Goal: Task Accomplishment & Management: Manage account settings

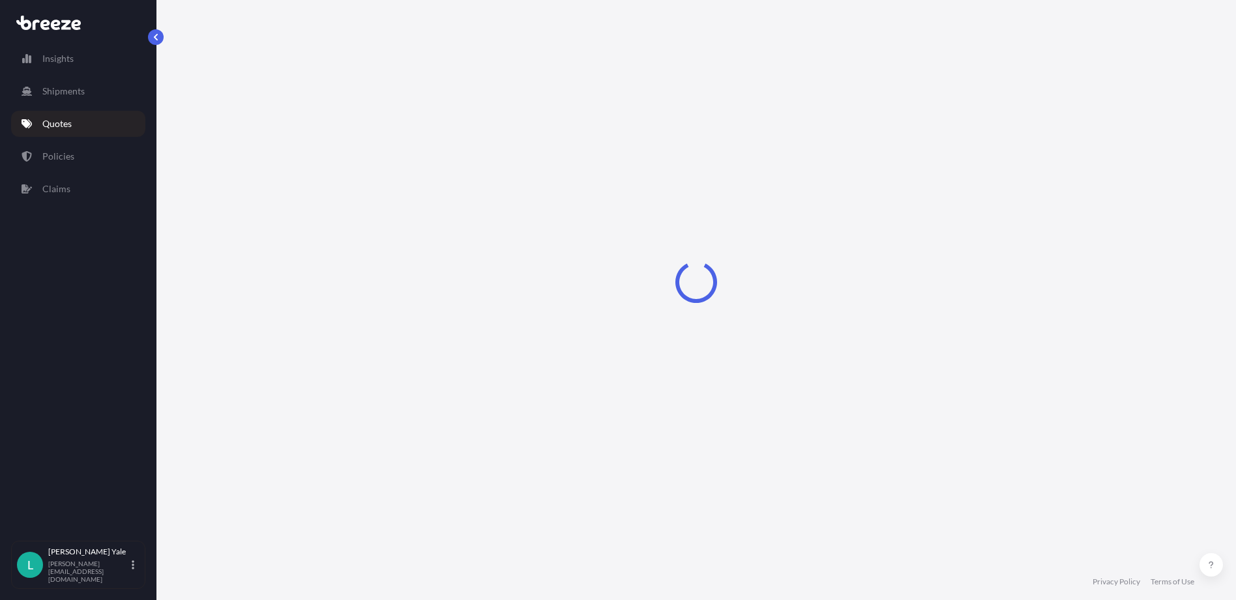
select select "Road"
select select "1"
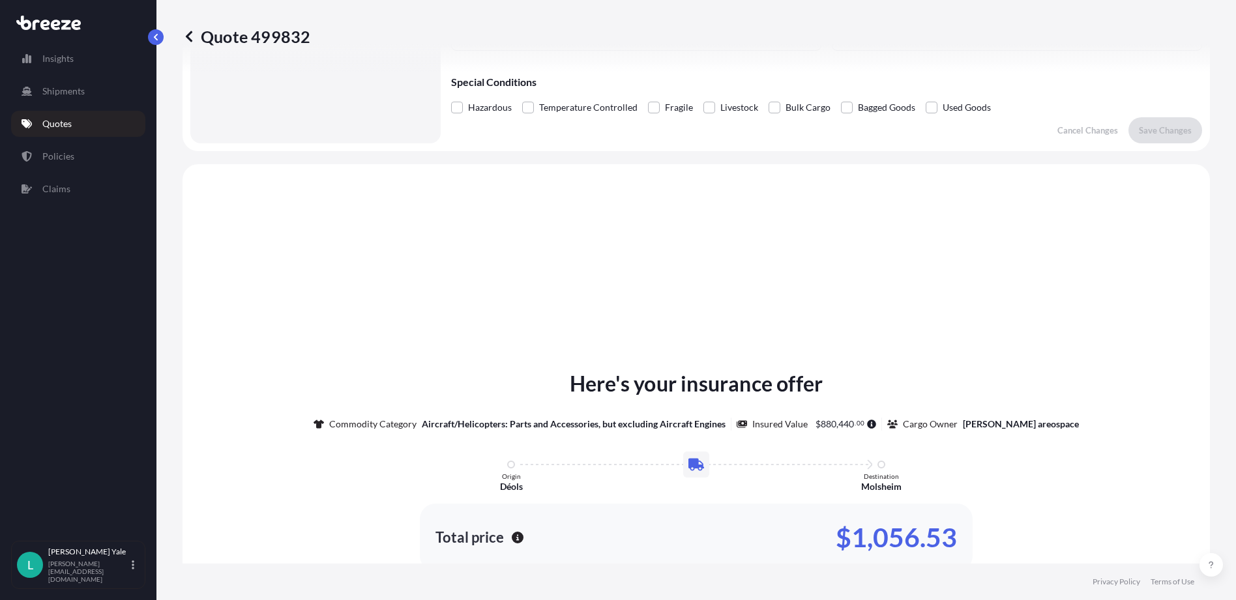
scroll to position [392, 0]
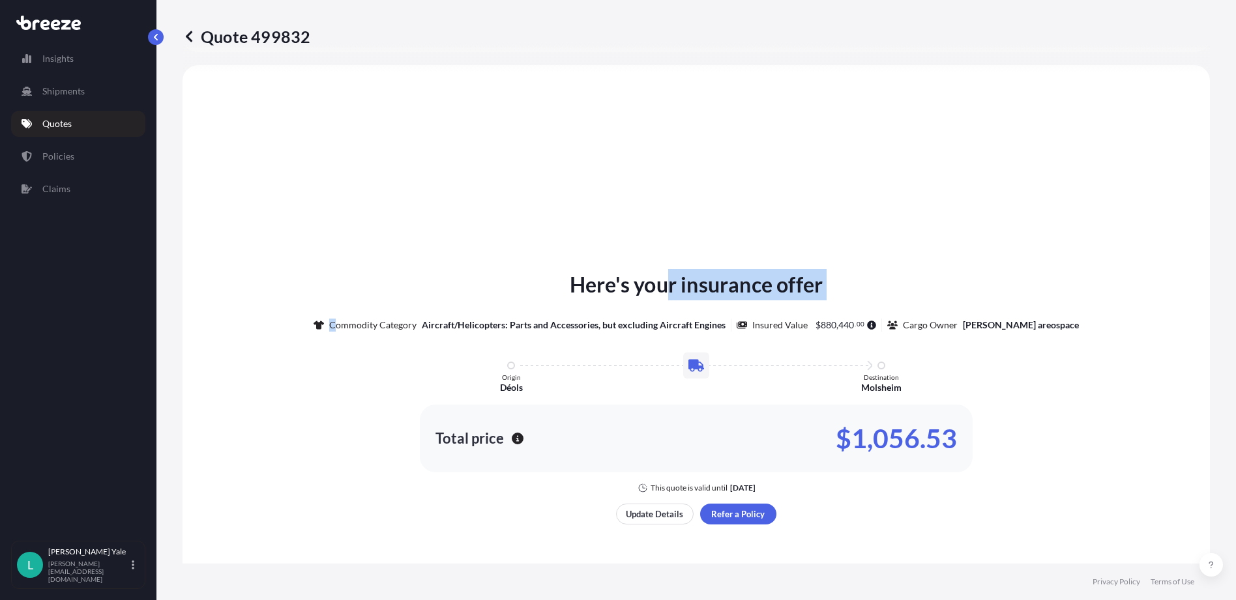
drag, startPoint x: 358, startPoint y: 270, endPoint x: 660, endPoint y: 283, distance: 302.0
click at [660, 283] on div "Here's your insurance offer Commodity Category Aircraft/Helicopters: Parts and …" at bounding box center [696, 381] width 991 height 224
drag, startPoint x: 660, startPoint y: 283, endPoint x: 491, endPoint y: 260, distance: 171.0
click at [498, 259] on div "Here's your insurance offer Commodity Category Aircraft/Helicopters: Parts and …" at bounding box center [696, 396] width 991 height 627
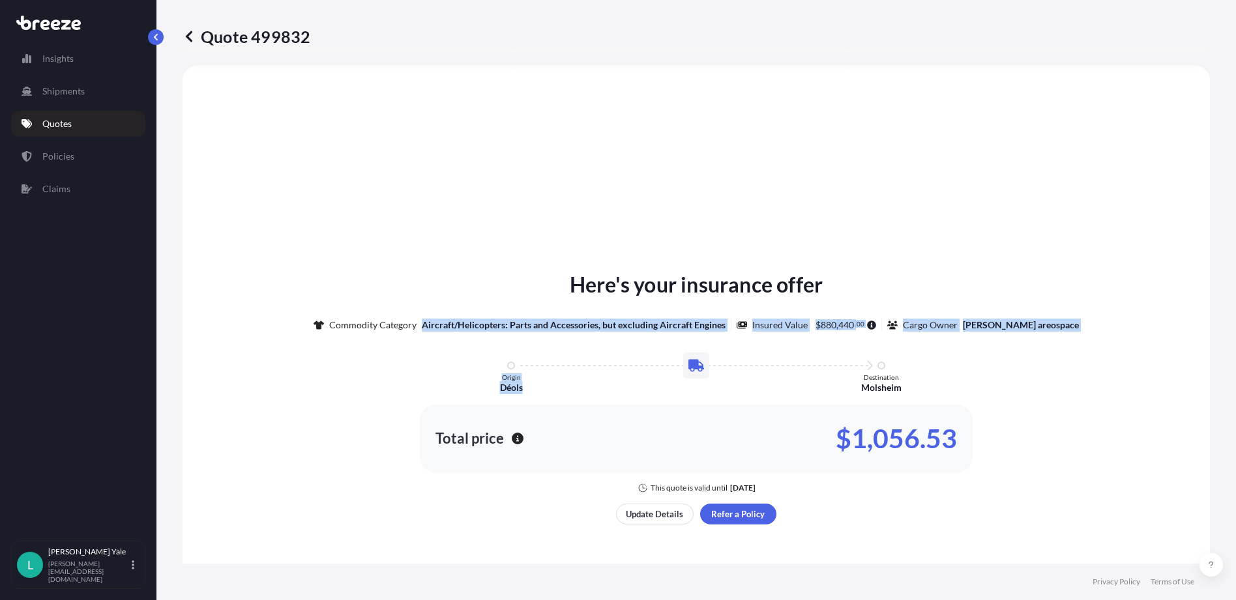
drag, startPoint x: 439, startPoint y: 262, endPoint x: 699, endPoint y: 349, distance: 273.5
click at [699, 349] on div "Here's your insurance offer Commodity Category Aircraft/Helicopters: Parts and …" at bounding box center [696, 396] width 991 height 627
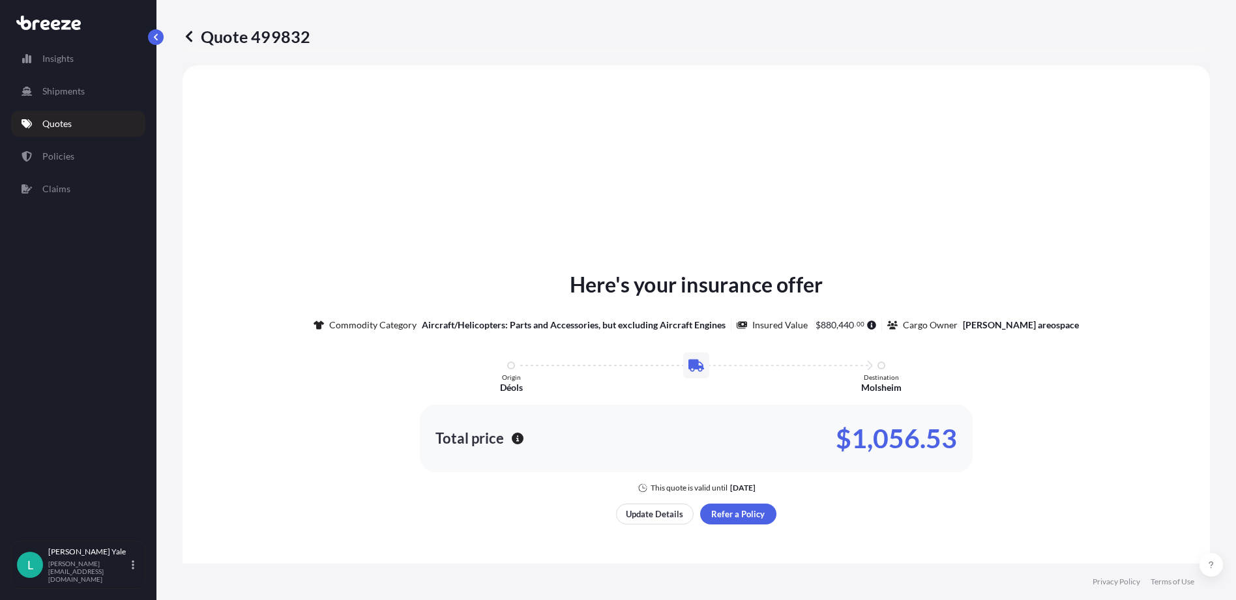
drag, startPoint x: 699, startPoint y: 349, endPoint x: 568, endPoint y: 274, distance: 150.3
click at [570, 274] on p "Here's your insurance offer" at bounding box center [696, 284] width 253 height 31
click at [562, 275] on div "Here's your insurance offer Commodity Category Aircraft/Helicopters: Parts and …" at bounding box center [696, 381] width 991 height 224
click at [562, 280] on div "Here's your insurance offer Commodity Category Aircraft/Helicopters: Parts and …" at bounding box center [696, 381] width 991 height 224
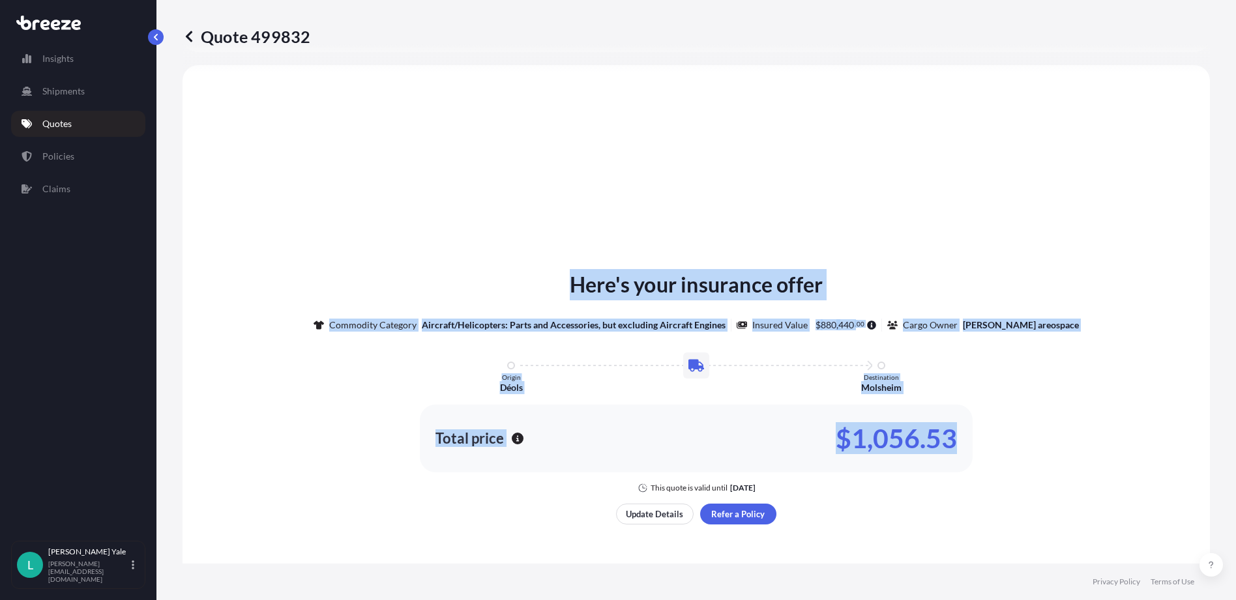
drag, startPoint x: 562, startPoint y: 280, endPoint x: 972, endPoint y: 455, distance: 445.2
click at [972, 455] on div "Here's your insurance offer Commodity Category Aircraft/Helicopters: Parts and …" at bounding box center [696, 381] width 991 height 224
drag, startPoint x: 972, startPoint y: 455, endPoint x: 930, endPoint y: 450, distance: 42.0
copy div "Here's your insurance offer Commodity Category Aircraft/Helicopters: Parts and …"
click at [58, 120] on p "Quotes" at bounding box center [56, 123] width 29 height 13
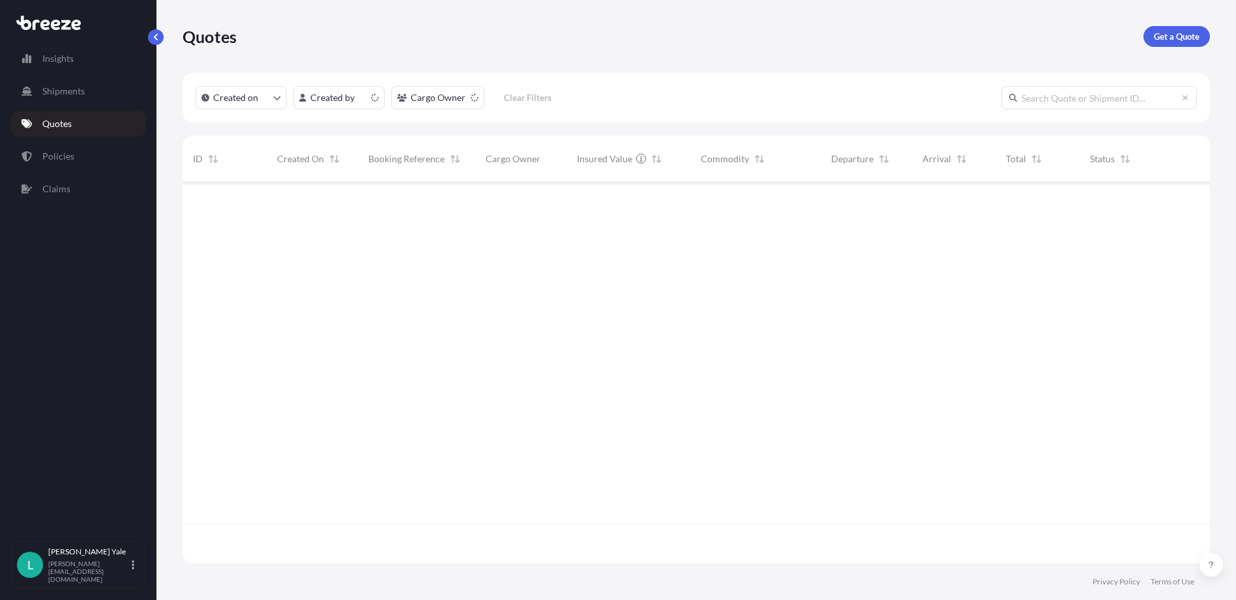
scroll to position [379, 1017]
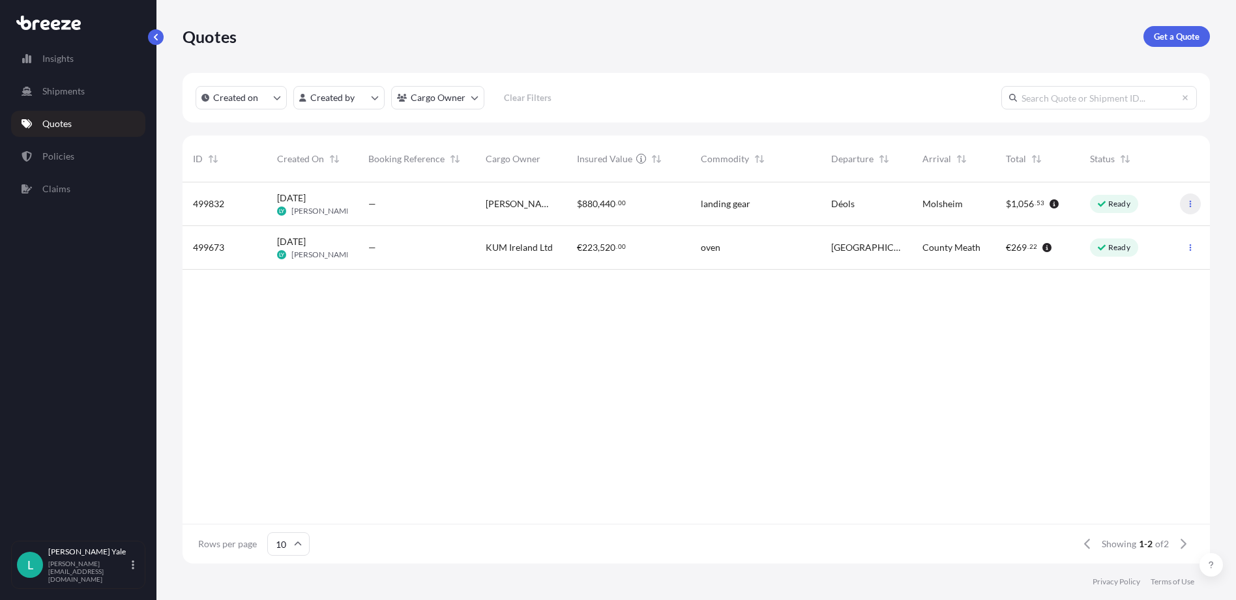
click at [1193, 199] on button "button" at bounding box center [1190, 204] width 21 height 21
click at [529, 208] on span "[PERSON_NAME] areospace" at bounding box center [521, 203] width 70 height 13
select select "Road"
select select "1"
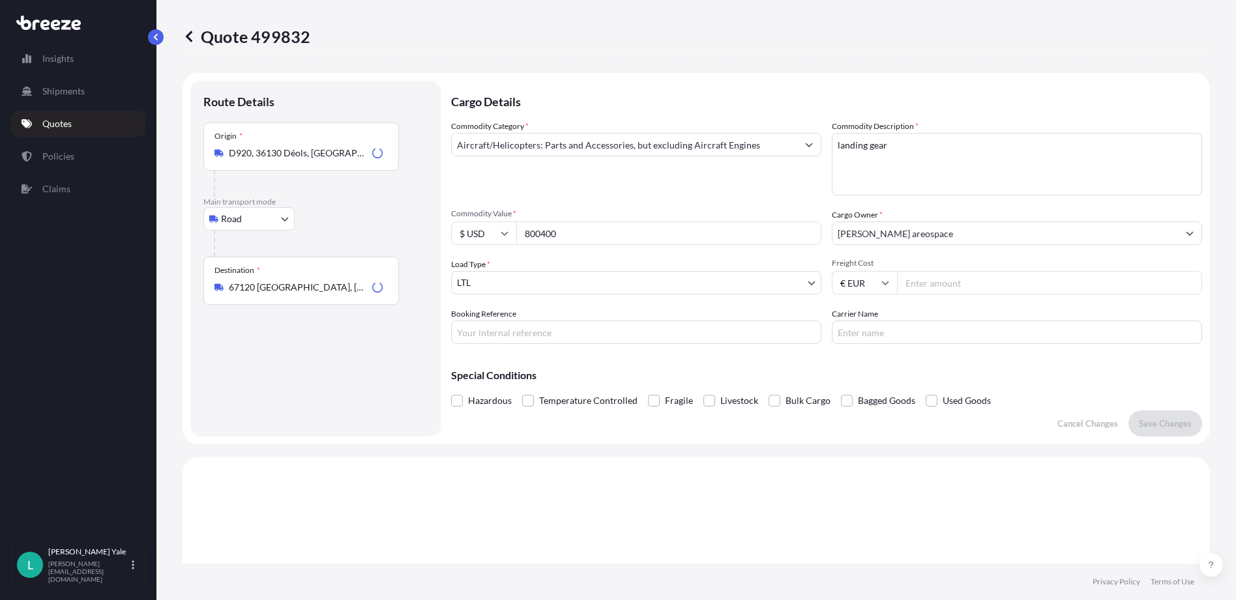
click at [529, 208] on div "Commodity Category * Aircraft/Helicopters: Parts and Accessories, but excluding…" at bounding box center [826, 232] width 751 height 224
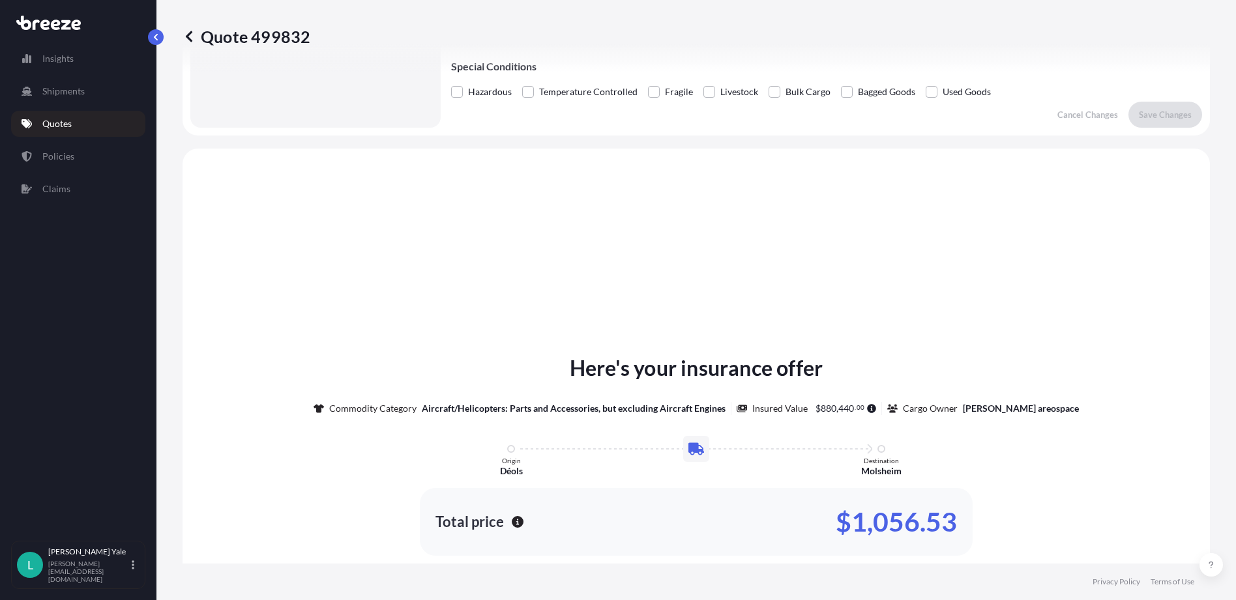
scroll to position [456, 0]
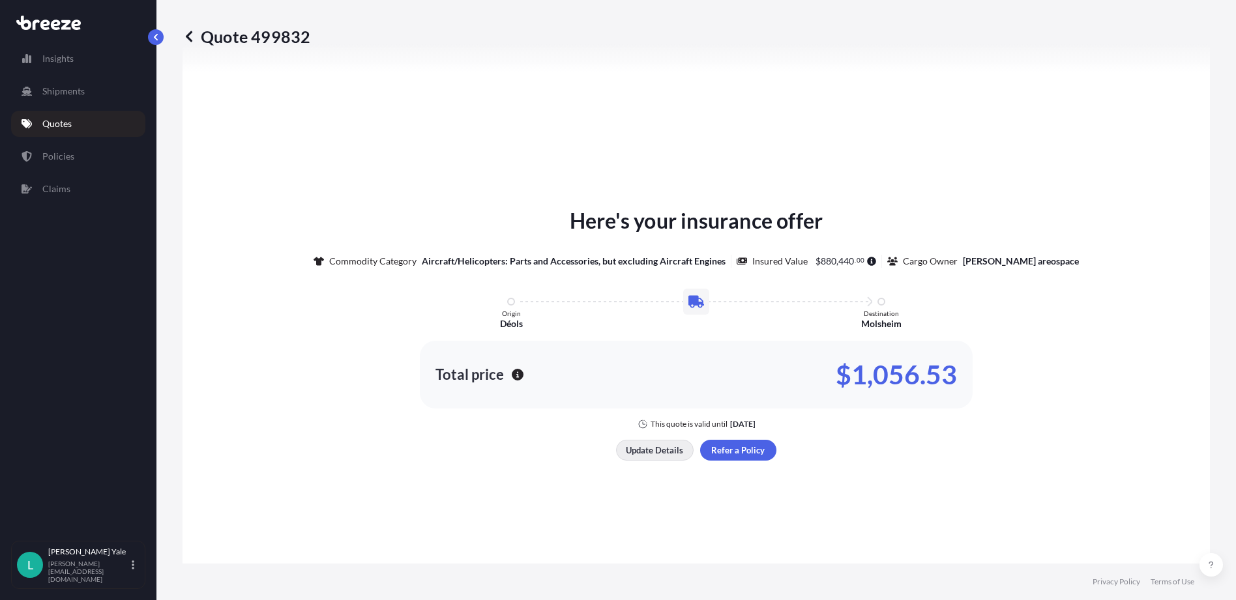
click at [663, 446] on p "Update Details" at bounding box center [654, 450] width 57 height 13
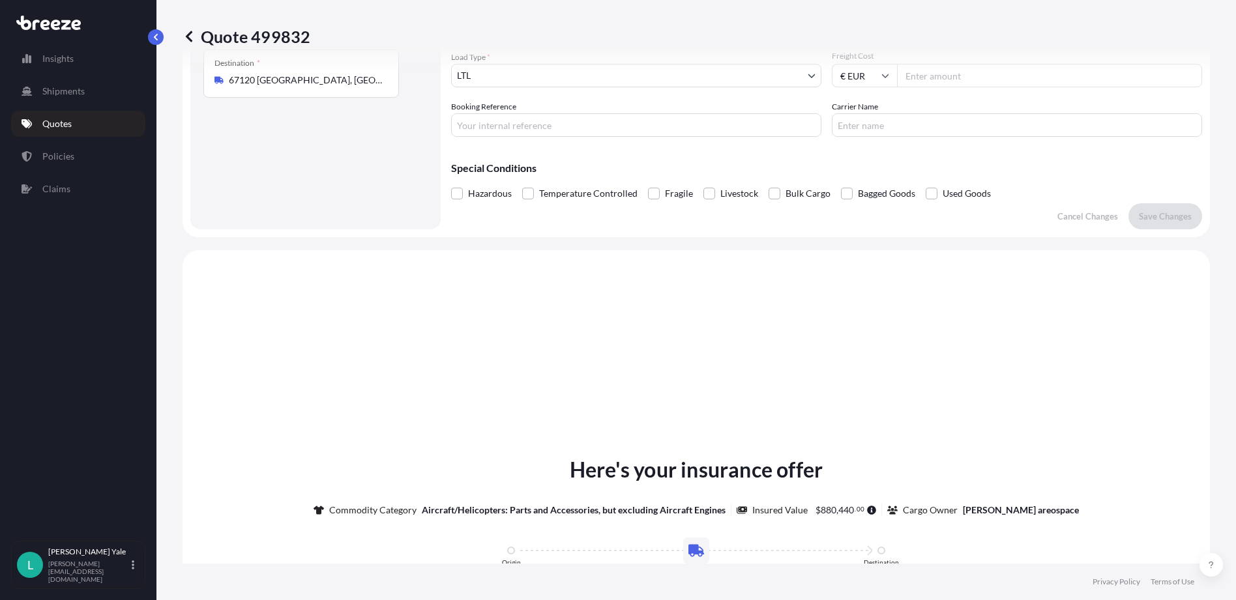
scroll to position [21, 0]
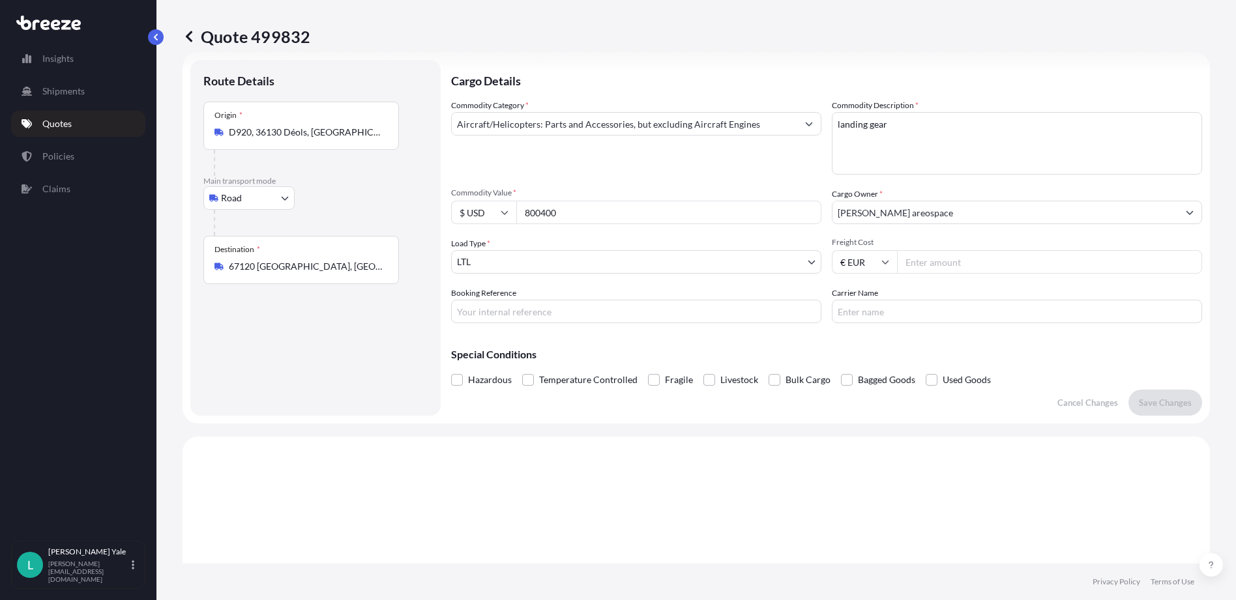
drag, startPoint x: 574, startPoint y: 218, endPoint x: 524, endPoint y: 215, distance: 50.2
click at [524, 215] on input "800400" at bounding box center [668, 212] width 305 height 23
click at [507, 215] on icon at bounding box center [504, 213] width 8 height 8
click at [481, 249] on div "€ EUR" at bounding box center [483, 248] width 55 height 25
type input "€ EUR"
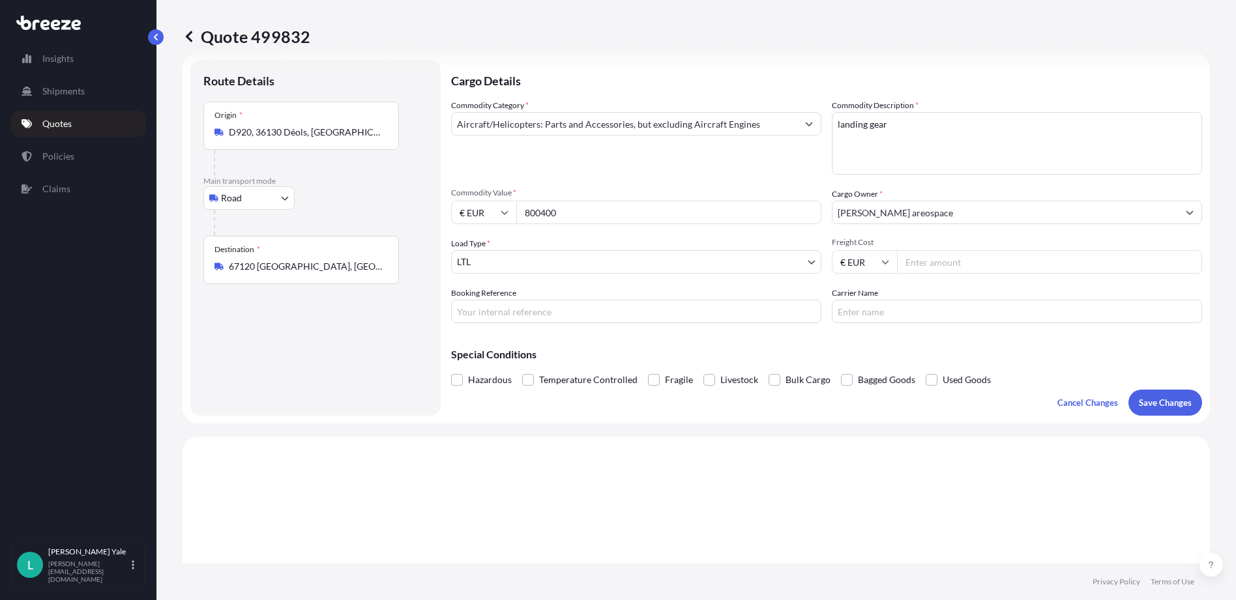
drag, startPoint x: 568, startPoint y: 211, endPoint x: 520, endPoint y: 214, distance: 47.6
click at [520, 214] on input "800400" at bounding box center [668, 212] width 305 height 23
type input "681661.40"
click at [1138, 399] on p "Save Changes" at bounding box center [1164, 402] width 53 height 13
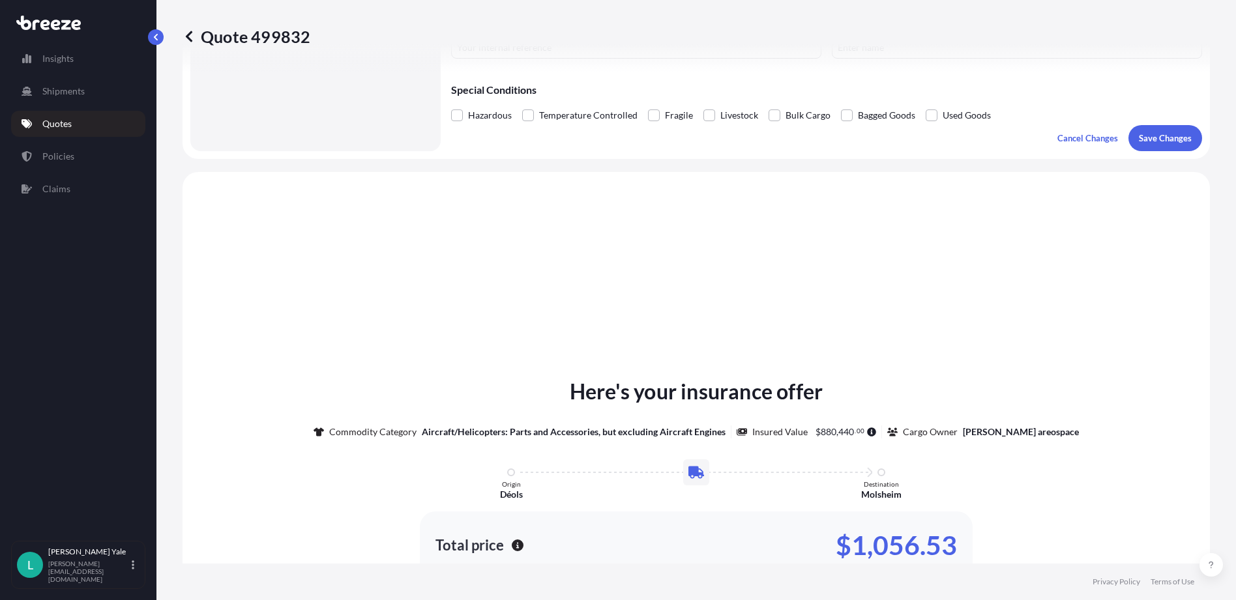
scroll to position [392, 0]
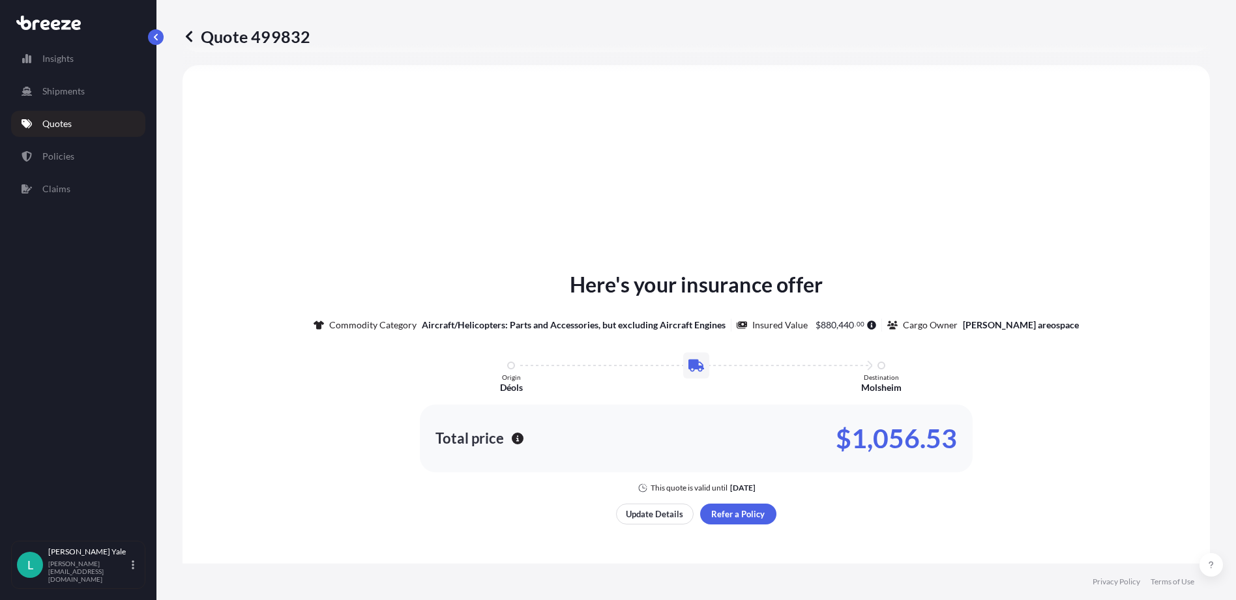
select select "Road"
select select "1"
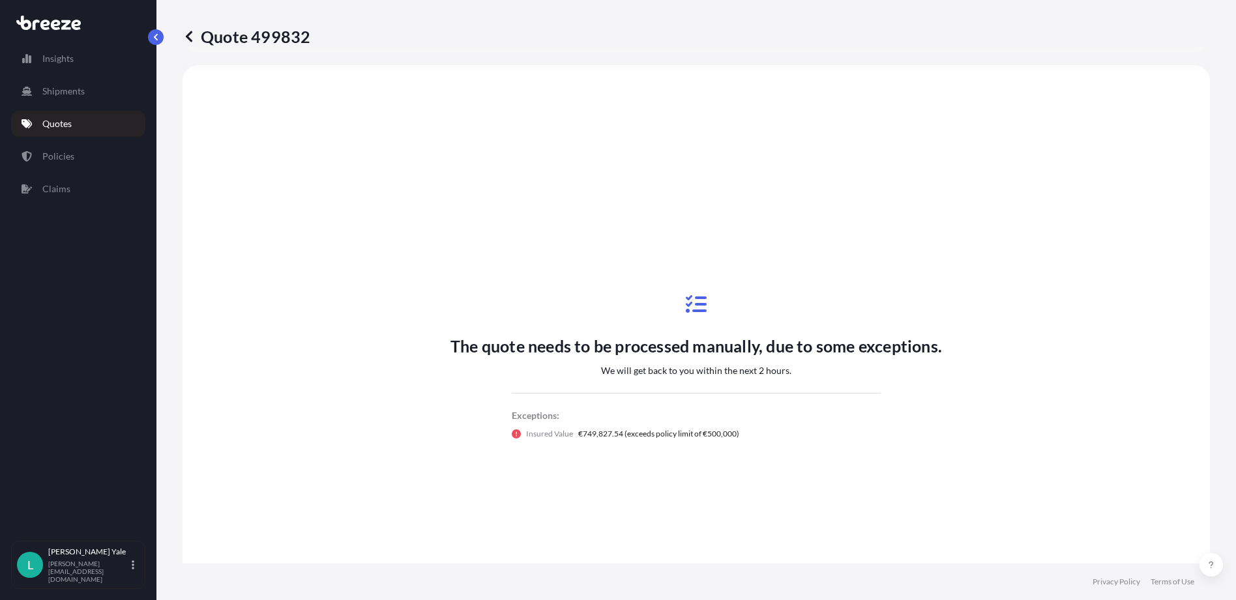
click at [94, 126] on link "Quotes" at bounding box center [78, 124] width 134 height 26
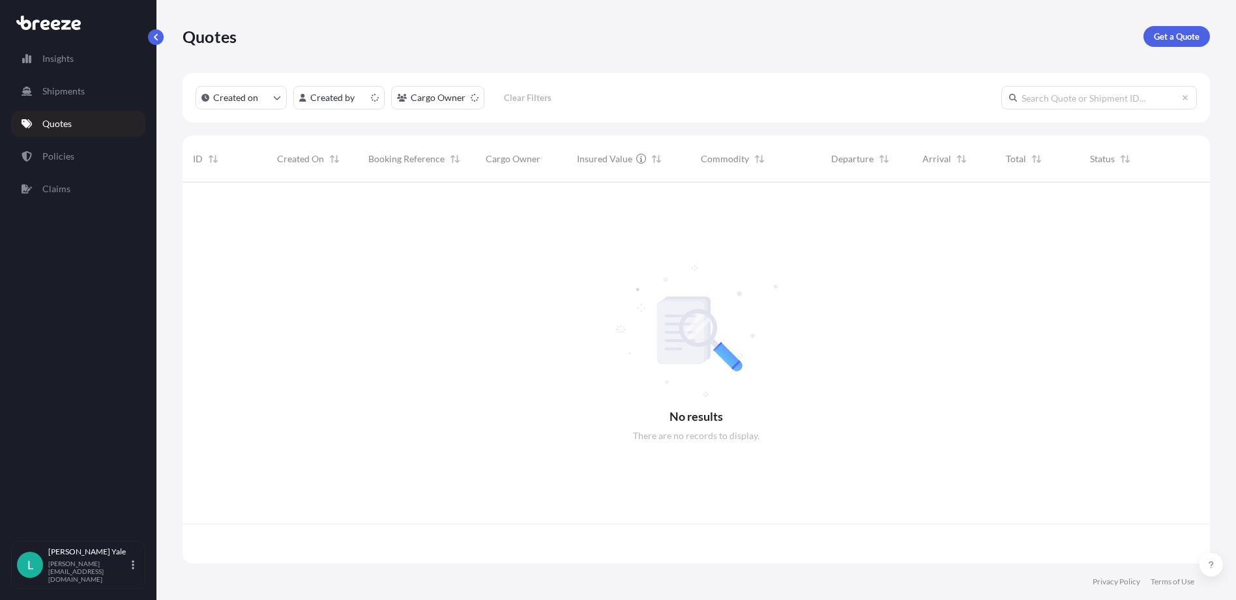
scroll to position [379, 1017]
